Goal: Transaction & Acquisition: Purchase product/service

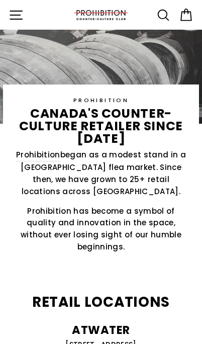
scroll to position [118, 0]
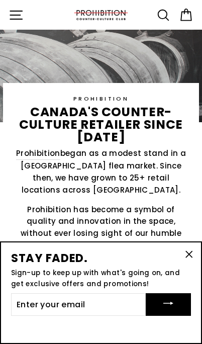
click at [188, 257] on icon "button" at bounding box center [189, 254] width 6 height 6
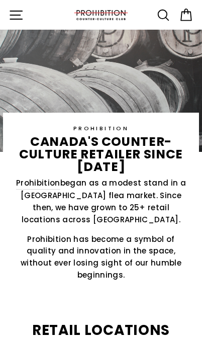
scroll to position [0, 0]
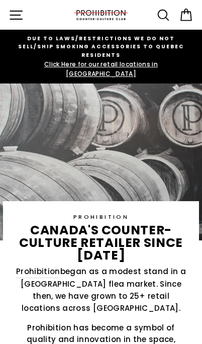
click at [17, 12] on icon "button" at bounding box center [16, 15] width 15 height 15
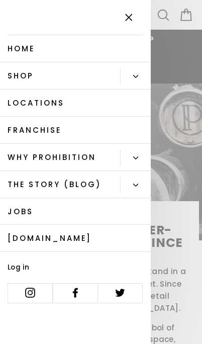
click at [140, 74] on button "Primary" at bounding box center [135, 76] width 31 height 16
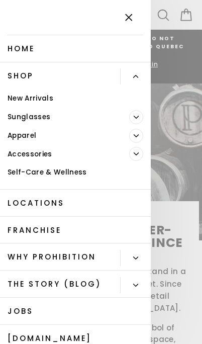
click at [44, 102] on link "New Arrivals" at bounding box center [75, 98] width 151 height 19
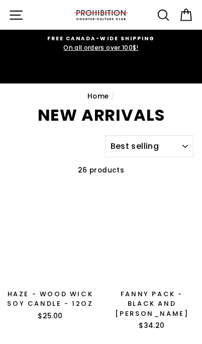
select select "best-selling"
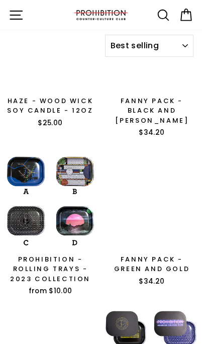
scroll to position [190, 0]
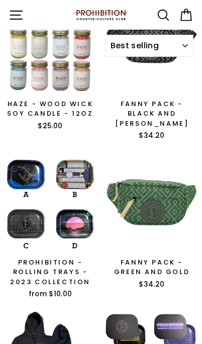
click at [18, 20] on icon "button" at bounding box center [16, 15] width 15 height 15
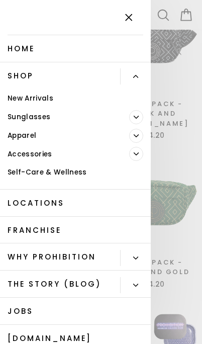
click at [74, 170] on link "Self-Care & Wellness" at bounding box center [75, 172] width 151 height 19
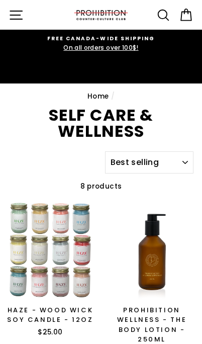
select select "best-selling"
